Goal: Task Accomplishment & Management: Use online tool/utility

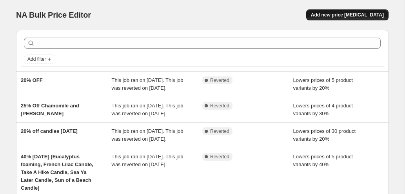
click at [349, 15] on span "Add new price change job" at bounding box center [347, 15] width 73 height 6
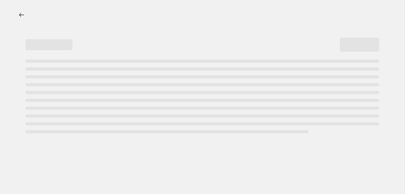
select select "percentage"
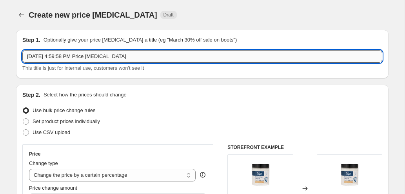
click at [225, 60] on input "Sep 12, 2025, 4:59:58 PM Price change job" at bounding box center [202, 56] width 360 height 13
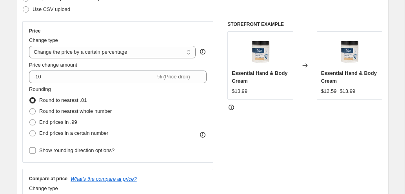
scroll to position [130, 0]
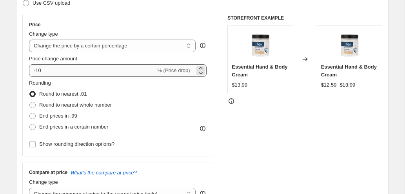
type input "Candle Flash 20% off Sept 13th (1 day only)"
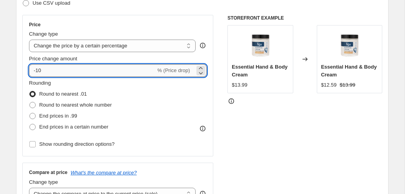
click at [39, 72] on input "-10" at bounding box center [92, 70] width 127 height 13
type input "-20"
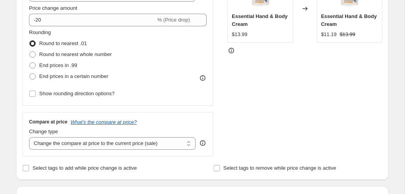
scroll to position [195, 0]
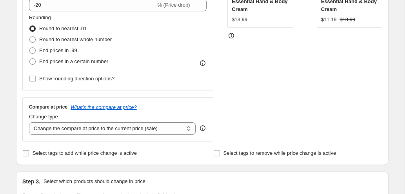
click at [25, 154] on input "Select tags to add while price change is active" at bounding box center [26, 153] width 6 height 6
checkbox input "true"
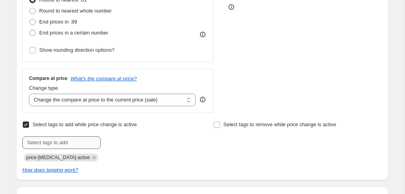
scroll to position [235, 0]
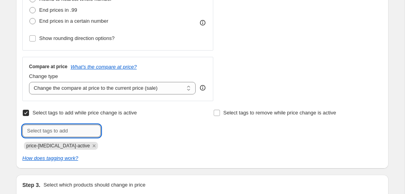
click at [45, 135] on input "text" at bounding box center [61, 131] width 78 height 13
type input "20%"
click at [115, 130] on b "Add" at bounding box center [112, 130] width 9 height 5
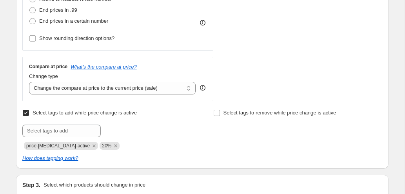
click at [8, 144] on div "Create new price change job. This page is ready Create new price change job Dra…" at bounding box center [203, 179] width 392 height 828
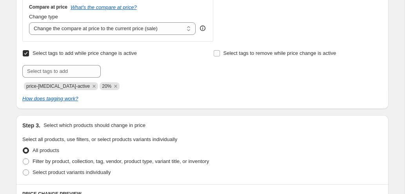
scroll to position [324, 0]
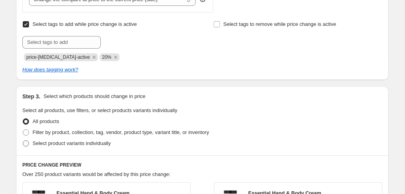
click at [33, 146] on span "Select product variants individually" at bounding box center [72, 143] width 78 height 6
click at [23, 141] on input "Select product variants individually" at bounding box center [23, 140] width 0 height 0
radio input "true"
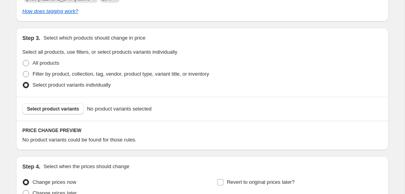
scroll to position [393, 0]
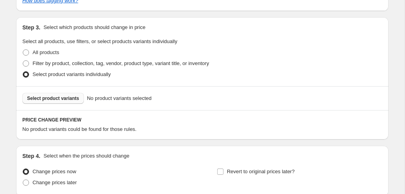
click at [49, 96] on span "Select product variants" at bounding box center [53, 98] width 52 height 6
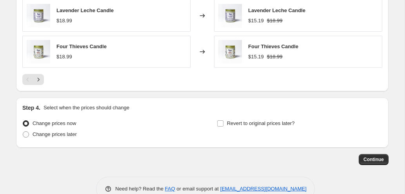
scroll to position [640, 0]
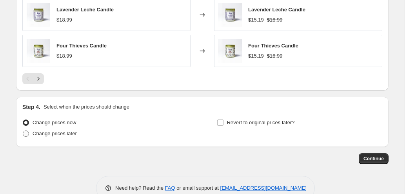
click at [72, 135] on span "Change prices later" at bounding box center [55, 134] width 44 height 6
click at [23, 131] on input "Change prices later" at bounding box center [23, 131] width 0 height 0
radio input "true"
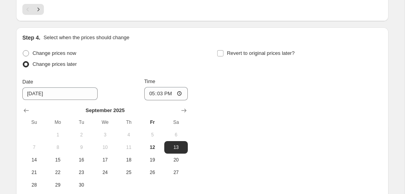
scroll to position [741, 0]
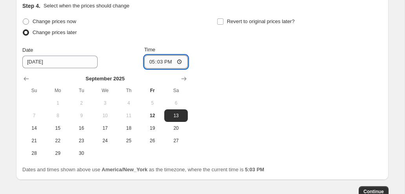
click at [153, 63] on input "17:03" at bounding box center [166, 61] width 44 height 13
type input "19:03"
click at [246, 111] on div "Change prices now Change prices later Date 9/13/2025 Time 19:03 September 2025 …" at bounding box center [202, 88] width 360 height 144
click at [237, 24] on span "Revert to original prices later?" at bounding box center [261, 21] width 68 height 6
click at [224, 24] on input "Revert to original prices later?" at bounding box center [220, 21] width 6 height 6
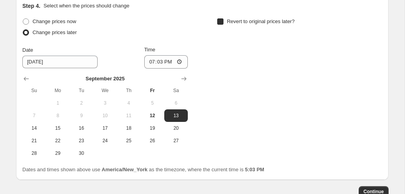
checkbox input "true"
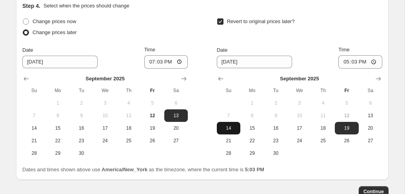
click at [230, 131] on button "14" at bounding box center [229, 128] width 24 height 13
type input "9/14/2025"
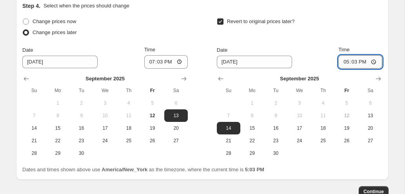
click at [345, 63] on input "17:03" at bounding box center [361, 61] width 44 height 13
type input "03:00"
click at [374, 191] on span "Continue" at bounding box center [374, 192] width 20 height 6
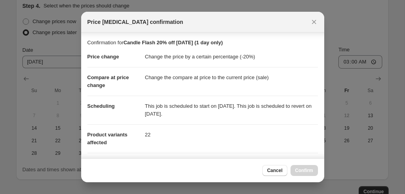
scroll to position [155, 0]
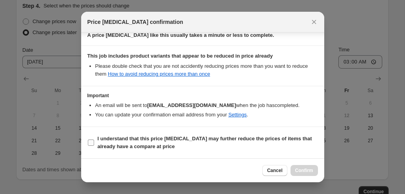
click at [186, 142] on b "I understand that this price change job may further reduce the prices of items …" at bounding box center [205, 143] width 215 height 14
click at [94, 142] on input "I understand that this price change job may further reduce the prices of items …" at bounding box center [91, 143] width 6 height 6
checkbox input "true"
click at [301, 169] on span "Confirm" at bounding box center [304, 171] width 18 height 6
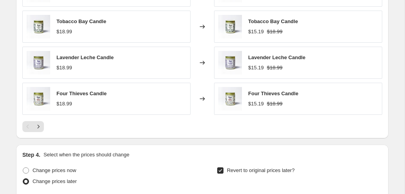
scroll to position [654, 0]
click at [41, 126] on icon "Next" at bounding box center [39, 127] width 8 height 8
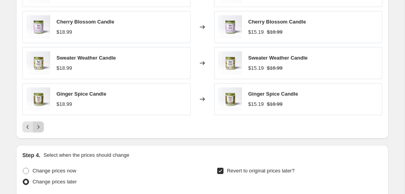
click at [42, 128] on icon "Next" at bounding box center [39, 127] width 8 height 8
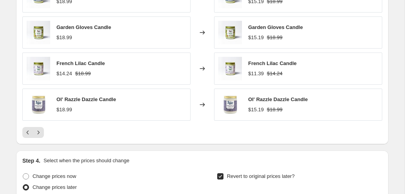
scroll to position [653, 0]
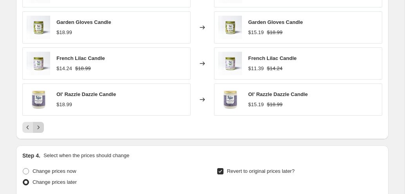
click at [42, 126] on icon "Next" at bounding box center [39, 128] width 8 height 8
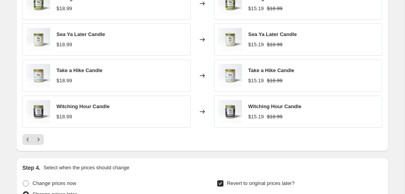
scroll to position [644, 0]
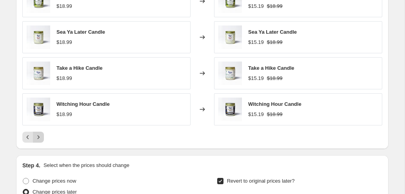
click at [39, 135] on icon "Next" at bounding box center [39, 137] width 8 height 8
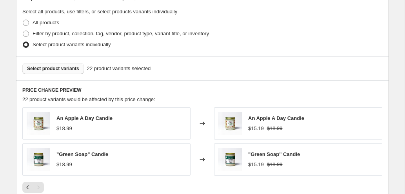
scroll to position [482, 0]
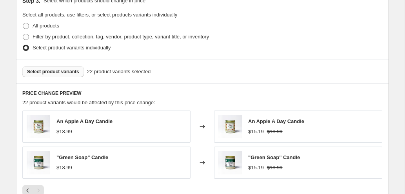
click at [65, 72] on span "Select product variants" at bounding box center [53, 72] width 52 height 6
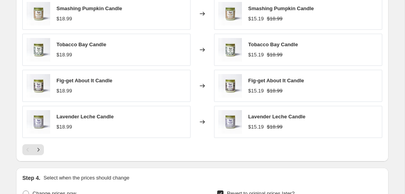
scroll to position [854, 0]
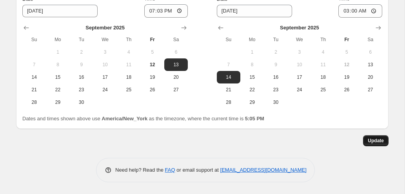
click at [383, 142] on span "Update" at bounding box center [376, 141] width 16 height 6
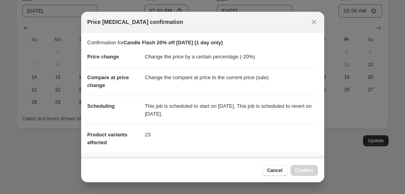
scroll to position [155, 0]
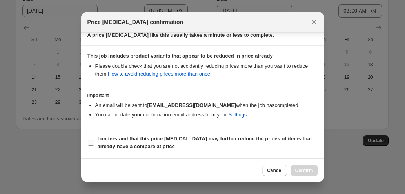
click at [157, 145] on b "I understand that this price change job may further reduce the prices of items …" at bounding box center [205, 143] width 215 height 14
click at [94, 145] on input "I understand that this price change job may further reduce the prices of items …" at bounding box center [91, 143] width 6 height 6
checkbox input "true"
click at [299, 164] on div "Cancel Confirm" at bounding box center [202, 171] width 243 height 24
click at [301, 169] on span "Confirm" at bounding box center [304, 171] width 18 height 6
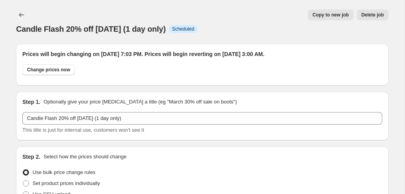
scroll to position [854, 0]
